Goal: Transaction & Acquisition: Book appointment/travel/reservation

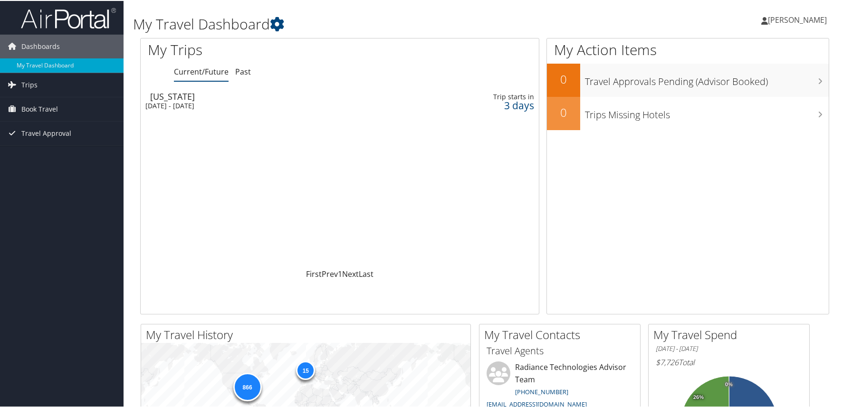
drag, startPoint x: 247, startPoint y: 201, endPoint x: 137, endPoint y: 146, distance: 122.4
click at [247, 201] on div "Loading... [US_STATE][GEOGRAPHIC_DATA][DATE] - [DATE] Trip starts [DATE]" at bounding box center [340, 177] width 398 height 180
click at [40, 108] on span "Book Travel" at bounding box center [39, 108] width 37 height 24
click at [72, 155] on link "Book/Manage Online Trips" at bounding box center [61, 156] width 123 height 14
